Goal: Complete application form

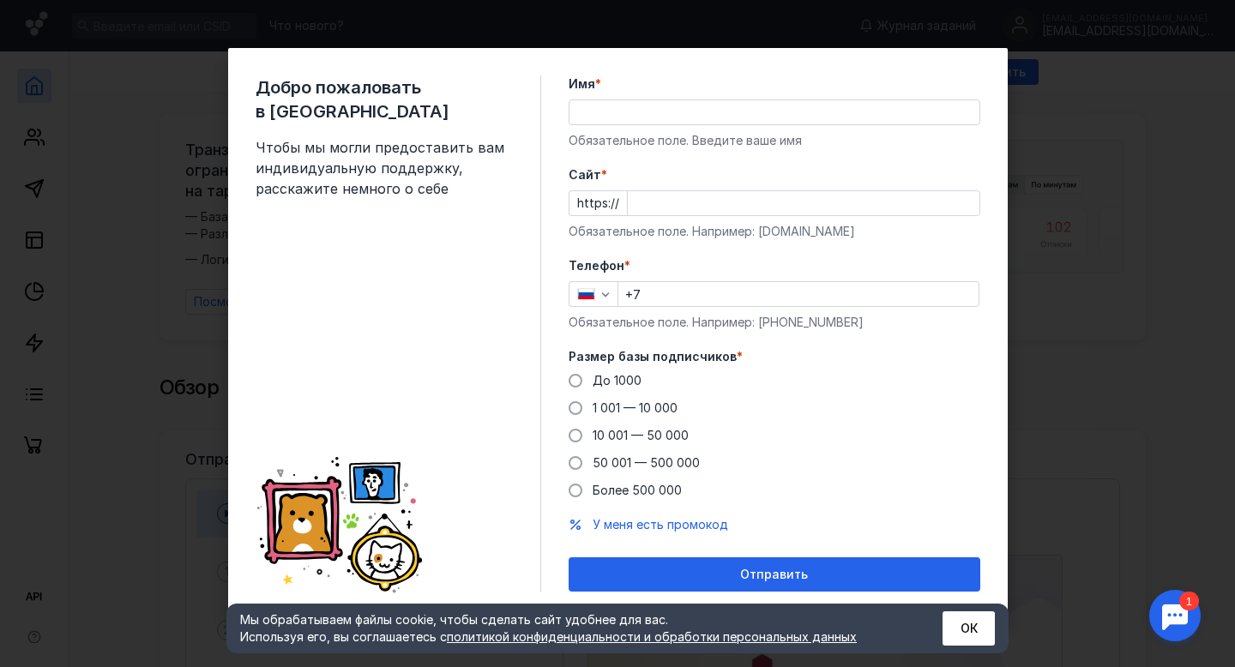
click at [607, 386] on span "До 1000" at bounding box center [617, 380] width 49 height 15
click at [0, 0] on input "До 1000" at bounding box center [0, 0] width 0 height 0
click at [652, 111] on input "Имя *" at bounding box center [774, 112] width 410 height 24
type input "F"
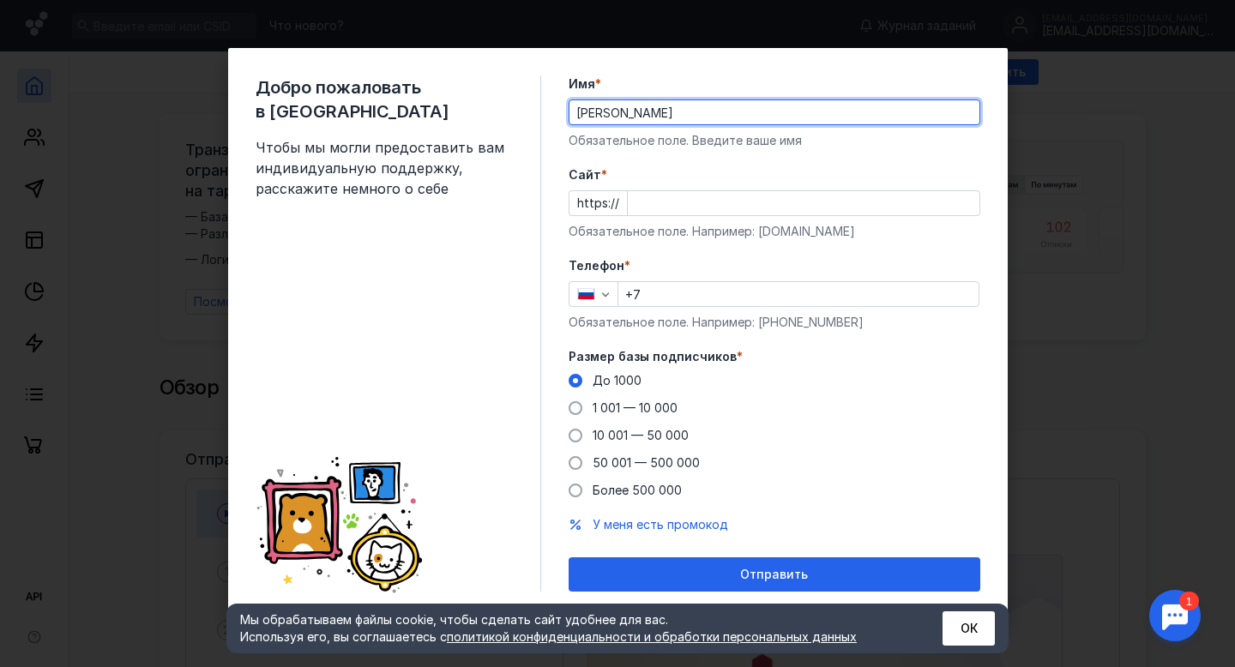
type input "[PERSON_NAME]"
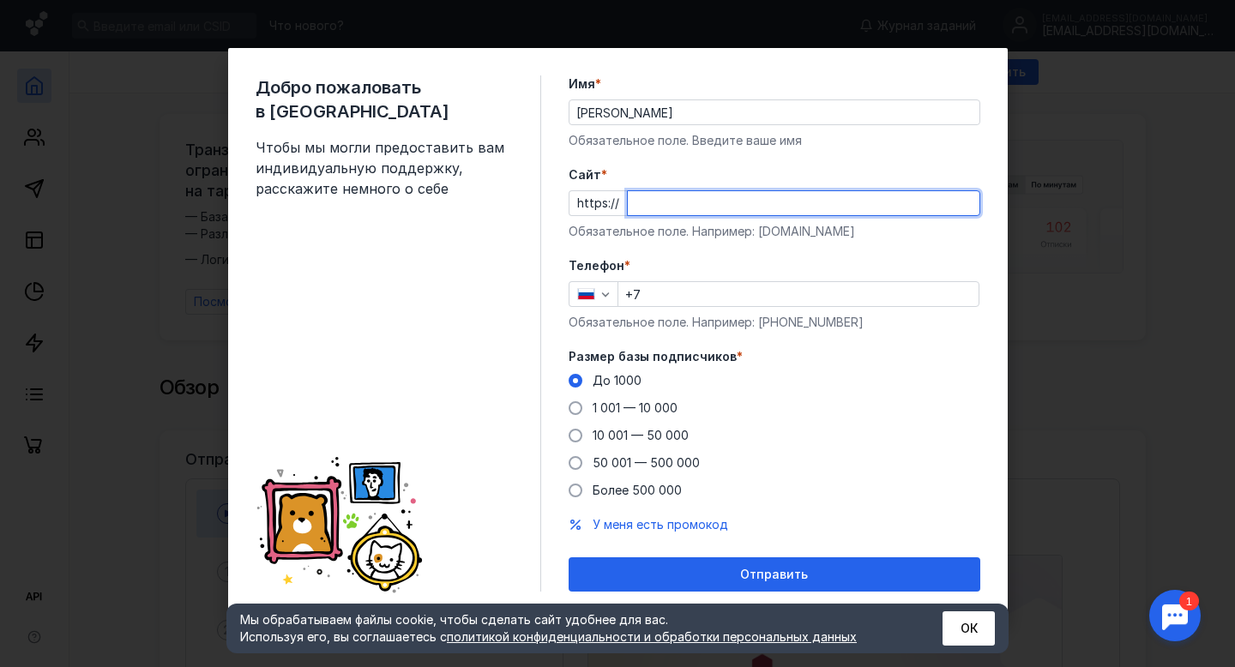
click at [684, 206] on input "Cайт *" at bounding box center [804, 203] width 352 height 24
click at [768, 231] on div "Обязательное поле. Например: [DOMAIN_NAME]" at bounding box center [775, 231] width 412 height 17
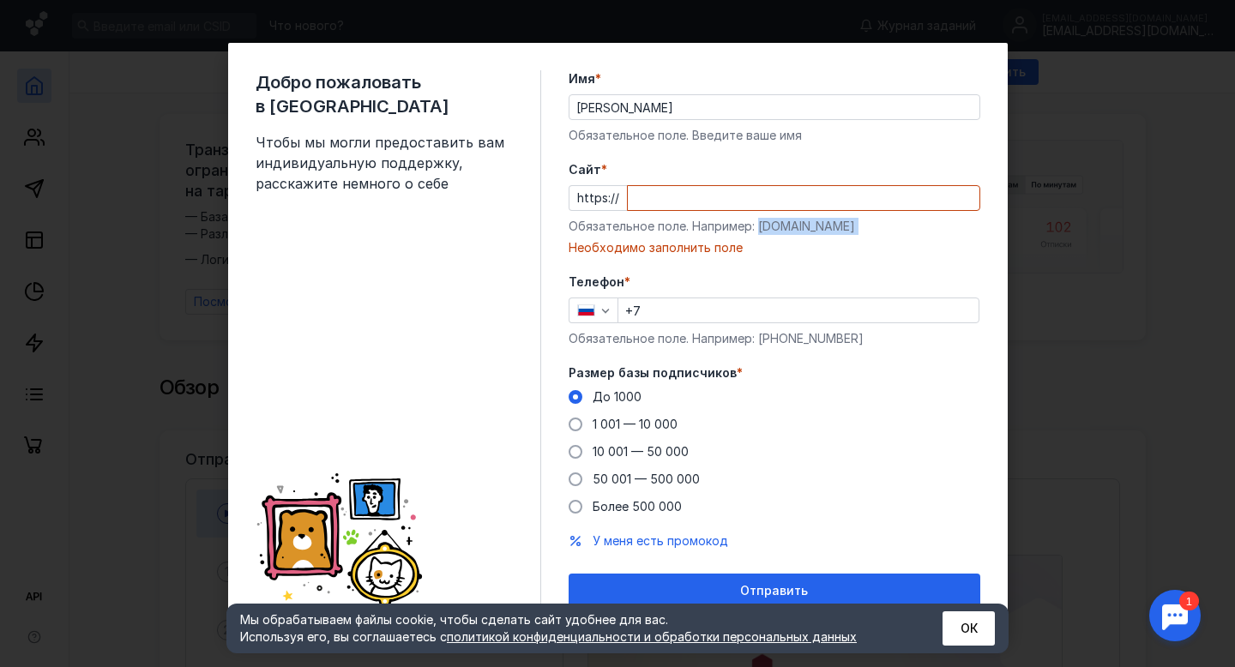
drag, startPoint x: 768, startPoint y: 230, endPoint x: 836, endPoint y: 233, distance: 67.8
click at [836, 233] on div "Обязательное поле. Например: [DOMAIN_NAME]" at bounding box center [775, 226] width 412 height 17
copy div "[DOMAIN_NAME]"
click at [809, 204] on input "Cайт *" at bounding box center [804, 198] width 352 height 24
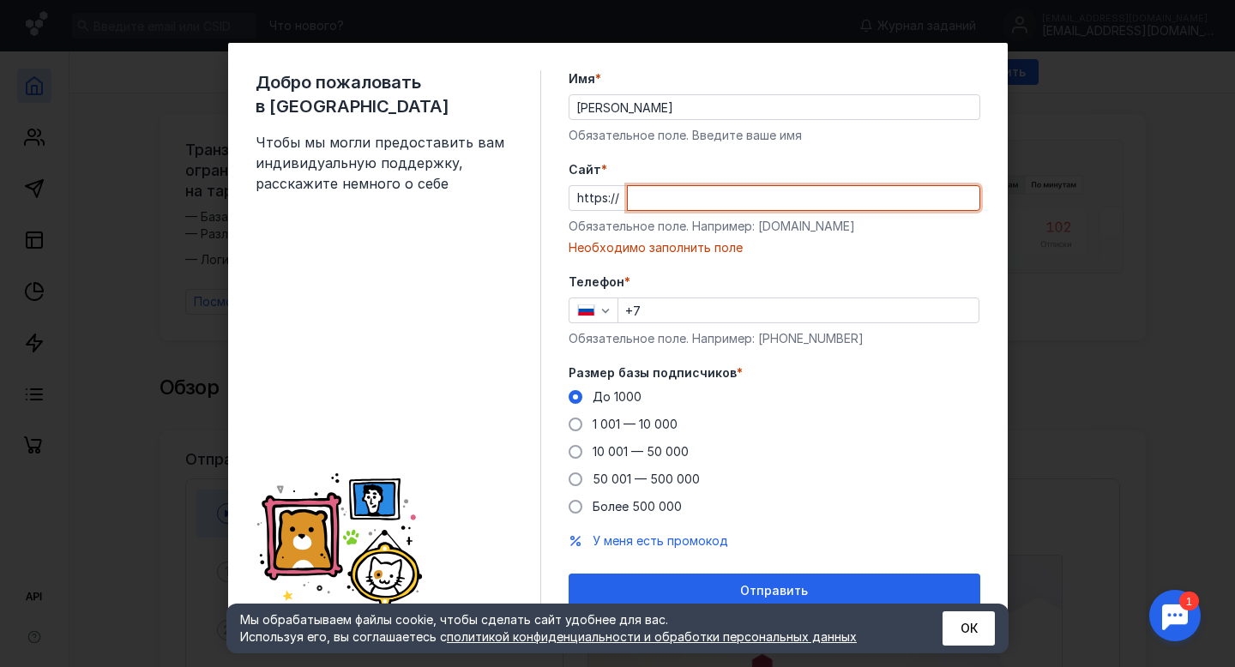
paste input "[DOMAIN_NAME]"
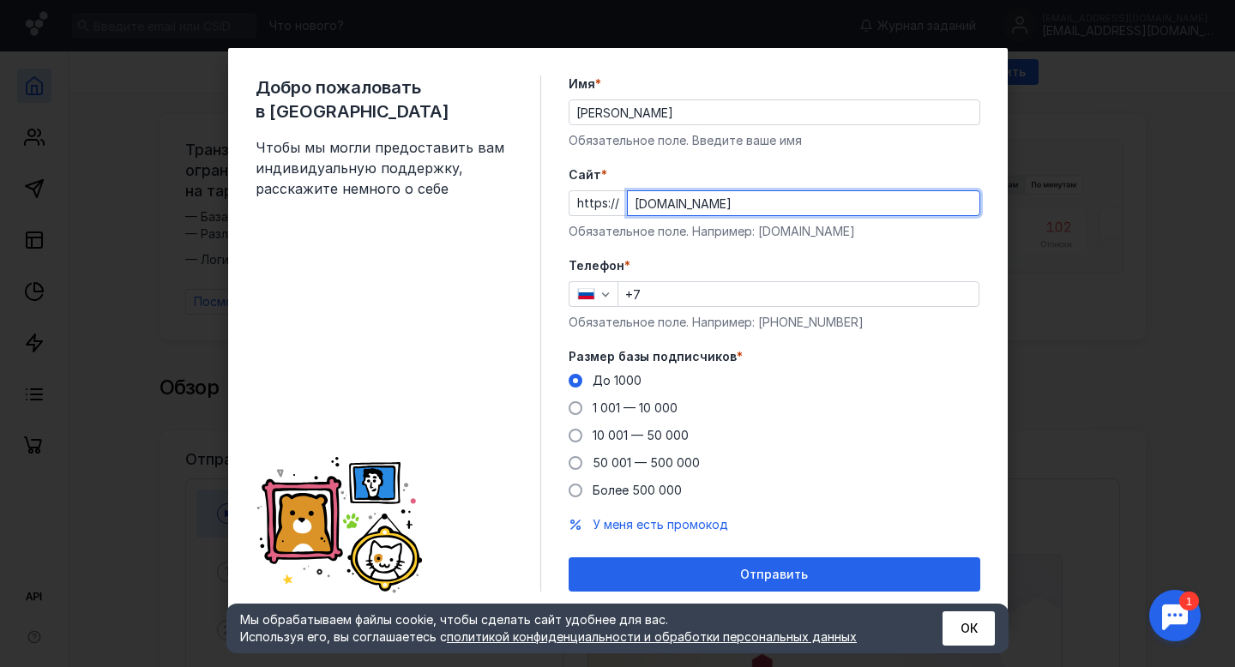
type input "[DOMAIN_NAME]"
click at [695, 288] on input "+7" at bounding box center [798, 294] width 360 height 24
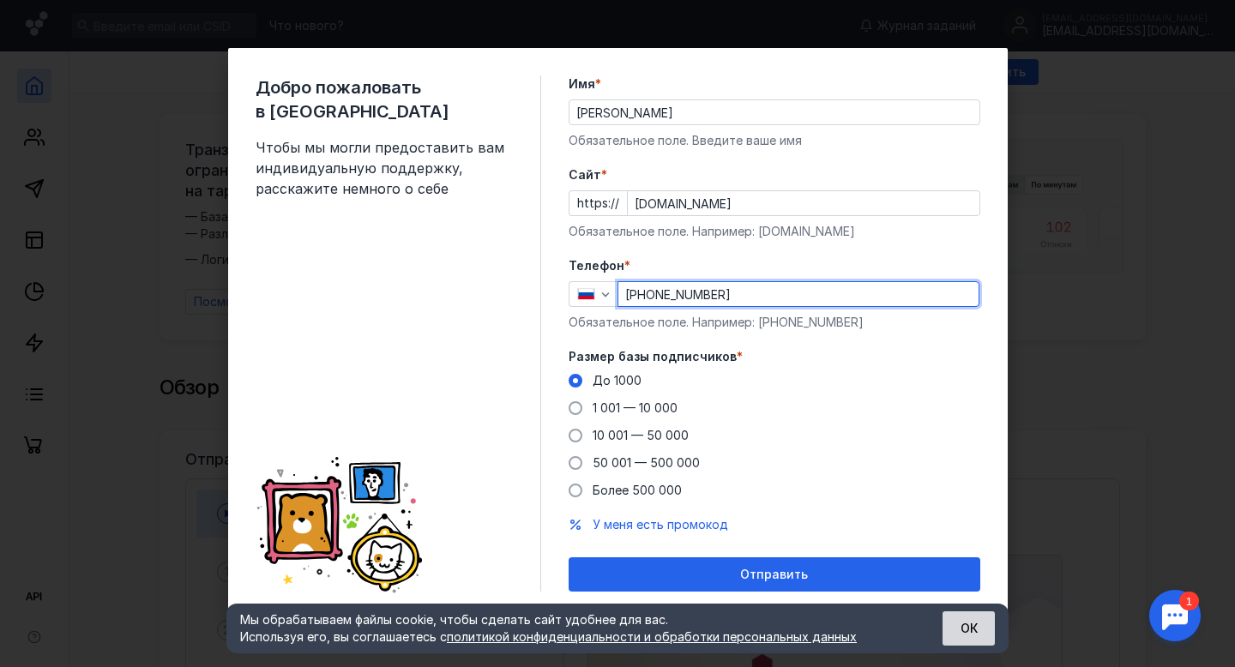
type input "[PHONE_NUMBER]"
click at [970, 623] on button "ОК" at bounding box center [968, 628] width 52 height 34
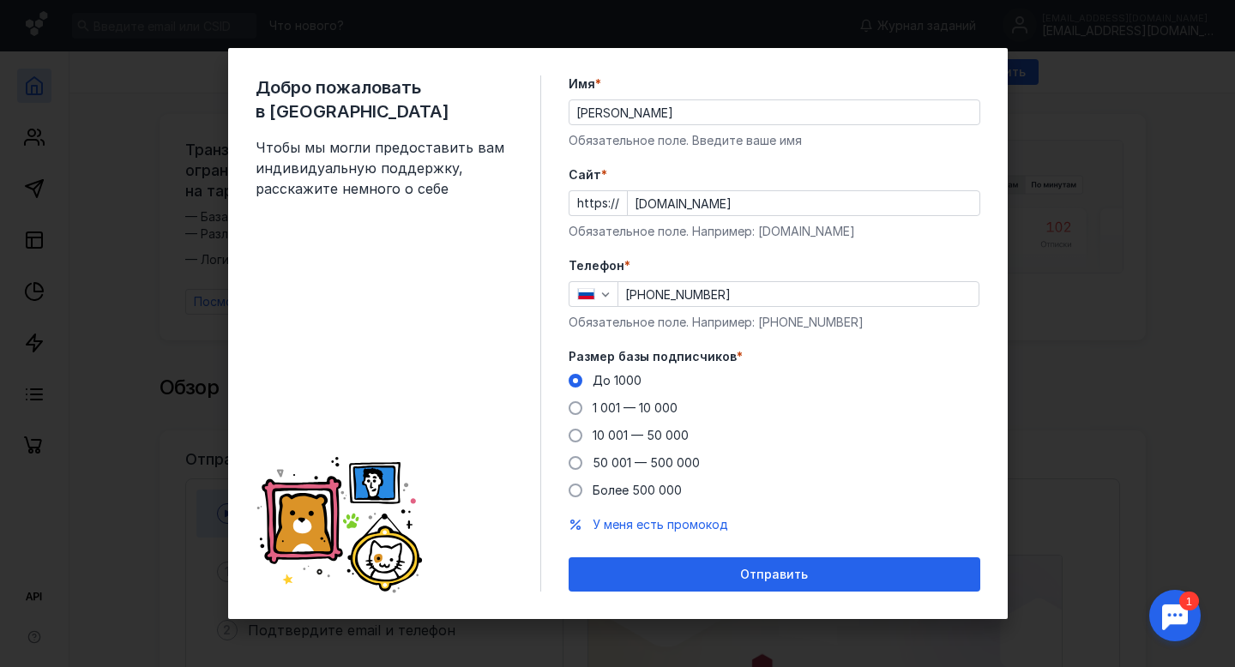
click at [1179, 464] on div "Добро пожаловать в Sendsay Чтобы мы могли предоставить вам индивидуальную подде…" at bounding box center [617, 333] width 1235 height 667
